Goal: Use online tool/utility: Utilize a website feature to perform a specific function

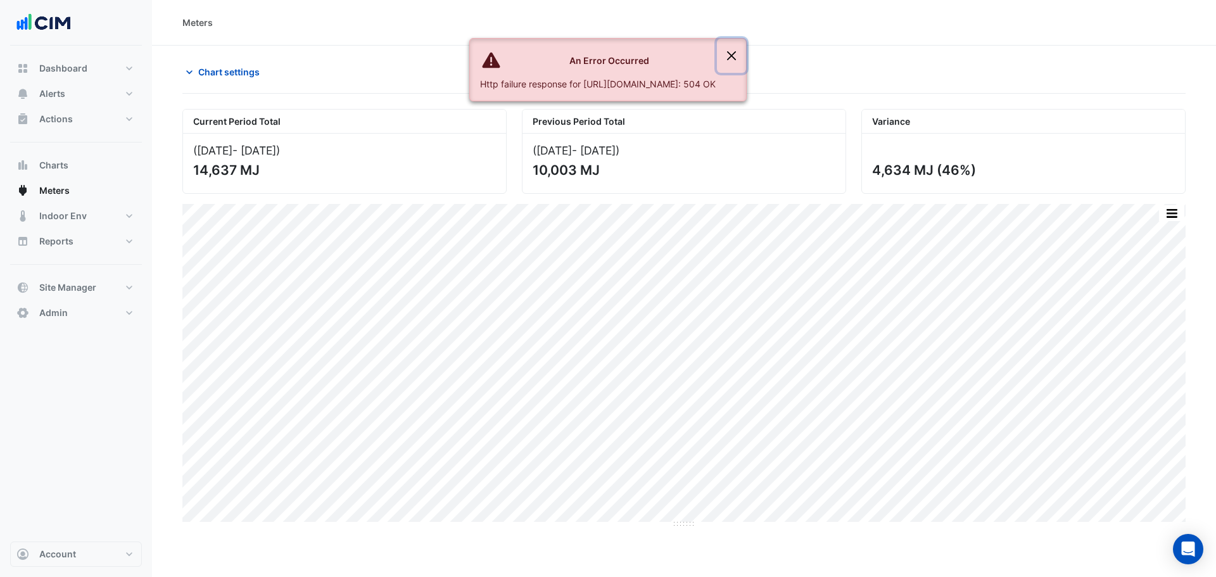
click at [746, 57] on button "Close" at bounding box center [731, 56] width 29 height 34
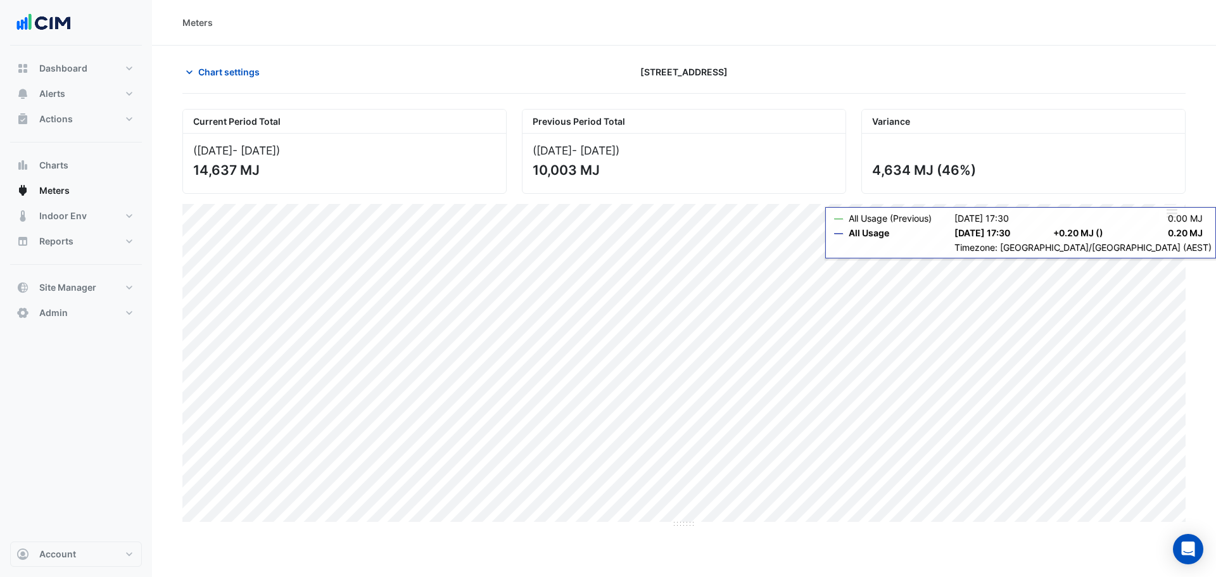
click at [1167, 215] on button "button" at bounding box center [1171, 213] width 25 height 16
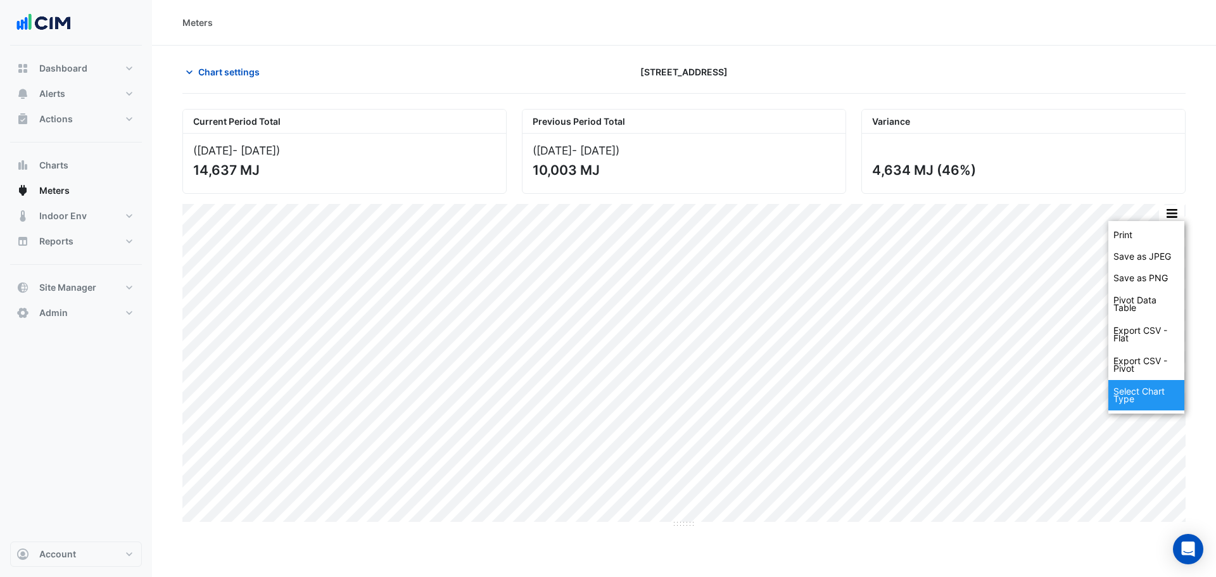
click at [1156, 392] on div "Select Chart Type" at bounding box center [1146, 395] width 76 height 30
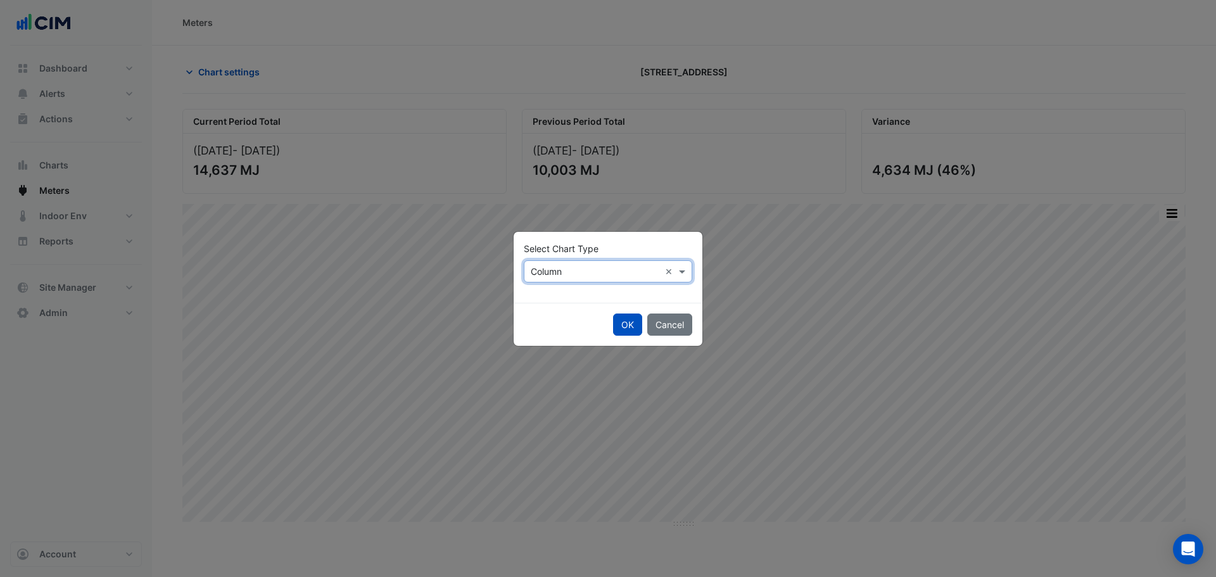
drag, startPoint x: 592, startPoint y: 258, endPoint x: 588, endPoint y: 267, distance: 9.1
click at [591, 261] on div "Select Chart Type Select Chart Type × Column ×" at bounding box center [608, 262] width 168 height 41
click at [585, 270] on input "text" at bounding box center [595, 271] width 129 height 13
click at [551, 295] on span "Line" at bounding box center [542, 298] width 17 height 11
click at [618, 321] on button "OK" at bounding box center [627, 324] width 29 height 22
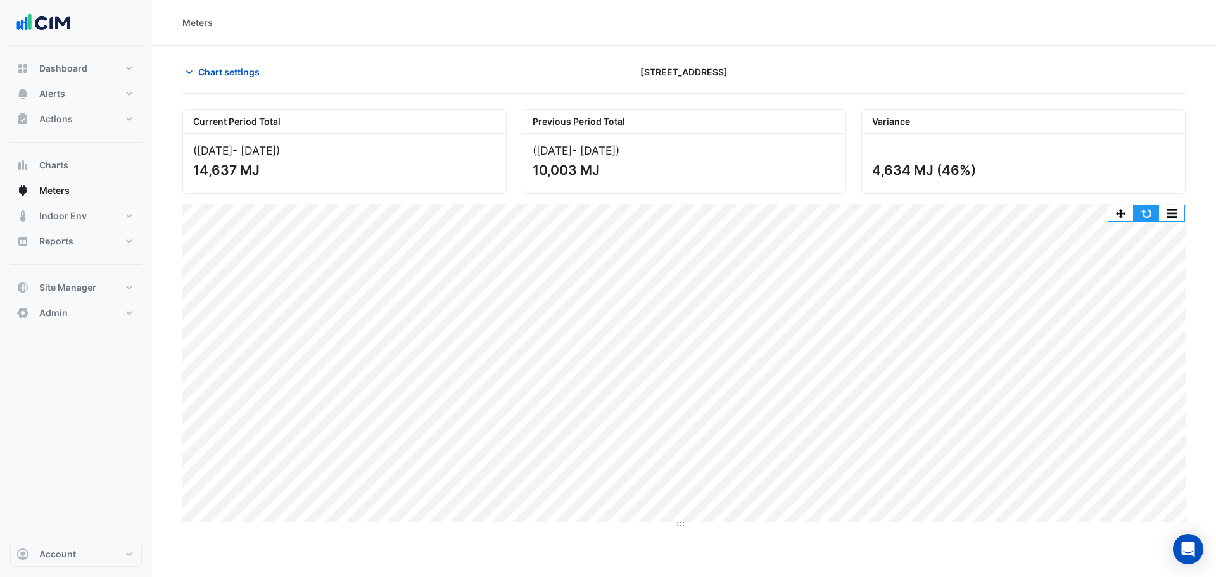
click at [1147, 206] on button "button" at bounding box center [1145, 213] width 25 height 16
